Goal: Task Accomplishment & Management: Use online tool/utility

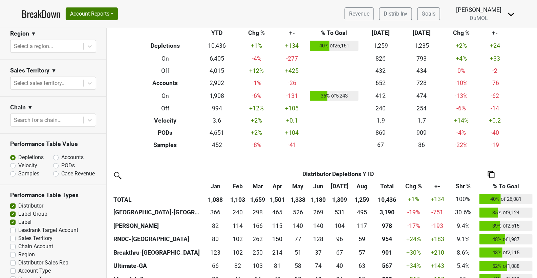
scroll to position [293, 0]
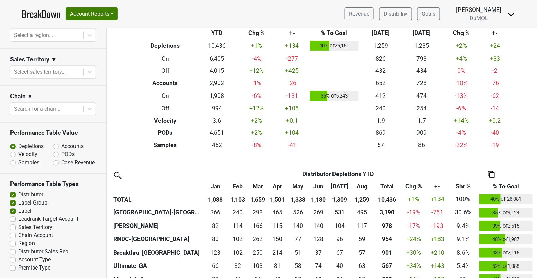
click at [18, 242] on label "Region" at bounding box center [26, 244] width 17 height 8
click at [12, 242] on input "Region" at bounding box center [12, 243] width 5 height 7
checkbox input "true"
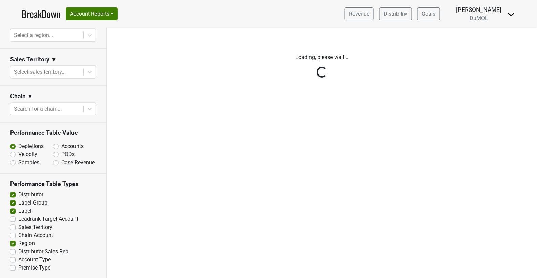
click at [13, 192] on div "Reset filters Time Period YTD LTM 1H 2024 L6M 2H 2023 L3M Aug '25 2022 L2M Sep …" at bounding box center [53, 153] width 107 height 250
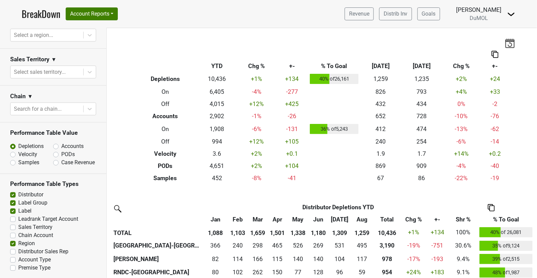
click at [18, 192] on label "Distributor" at bounding box center [30, 195] width 25 height 8
click at [13, 192] on input "Distributor" at bounding box center [12, 194] width 5 height 7
checkbox input "false"
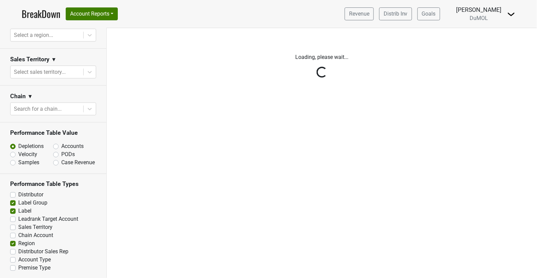
click at [13, 202] on div "Reset filters Time Period YTD LTM 1H 2024 L6M 2H 2023 L3M Aug '25 2022 L2M Sep …" at bounding box center [53, 153] width 107 height 250
click at [13, 201] on div "Reset filters Time Period YTD LTM 1H 2024 L6M 2H 2023 L3M Aug '25 2022 L2M Sep …" at bounding box center [53, 153] width 107 height 250
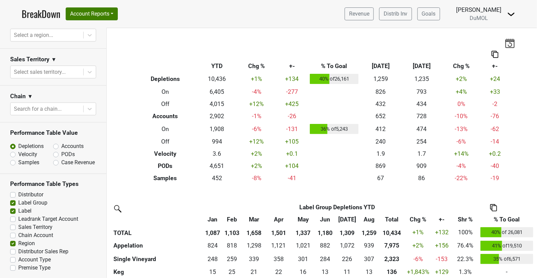
click at [18, 201] on label "Label Group" at bounding box center [32, 203] width 29 height 8
click at [13, 201] on input "Label Group" at bounding box center [12, 202] width 5 height 7
checkbox input "false"
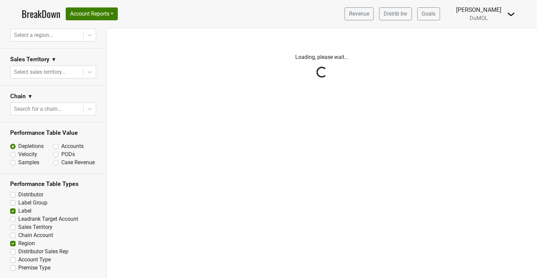
click at [13, 209] on div "Reset filters Time Period YTD LTM 1H 2024 L6M 2H 2023 L3M Aug '25 2022 L2M Sep …" at bounding box center [53, 153] width 107 height 250
click at [13, 211] on div "Reset filters Time Period YTD LTM 1H 2024 L6M 2H 2023 L3M Aug '25 2022 L2M Sep …" at bounding box center [53, 153] width 107 height 250
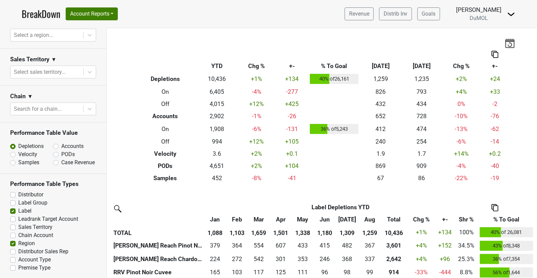
click at [18, 210] on label "Label" at bounding box center [24, 211] width 13 height 8
click at [13, 210] on input "Label" at bounding box center [12, 210] width 5 height 7
checkbox input "false"
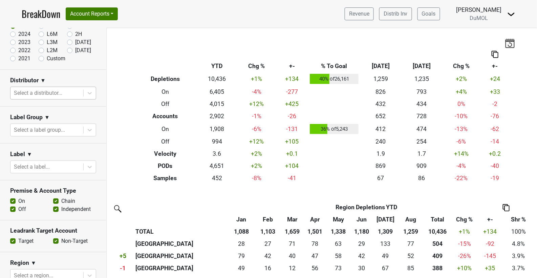
scroll to position [53, 0]
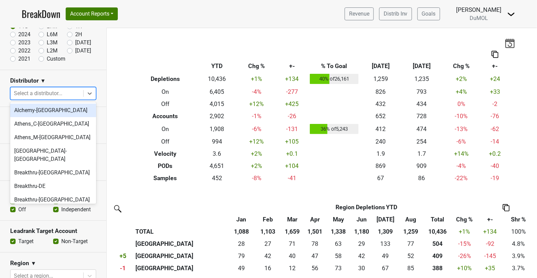
click at [58, 93] on div at bounding box center [47, 93] width 66 height 9
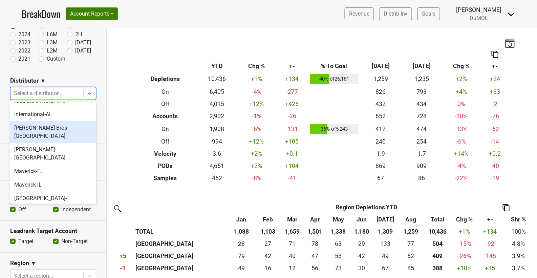
scroll to position [283, 0]
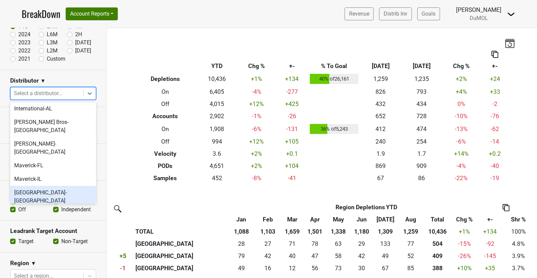
click at [50, 186] on div "[GEOGRAPHIC_DATA]-[GEOGRAPHIC_DATA]" at bounding box center [53, 197] width 86 height 22
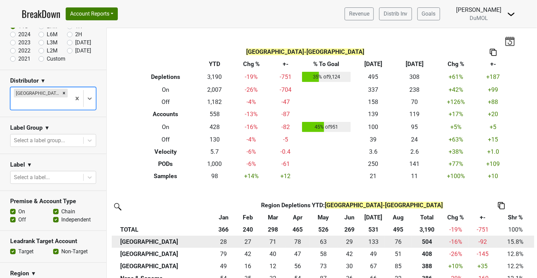
scroll to position [0, 0]
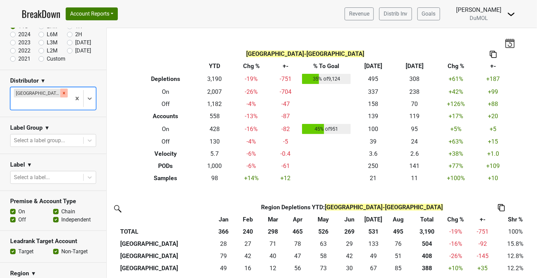
click at [62, 92] on icon "Remove Monterey-CA" at bounding box center [64, 93] width 5 height 5
